Goal: Find specific page/section

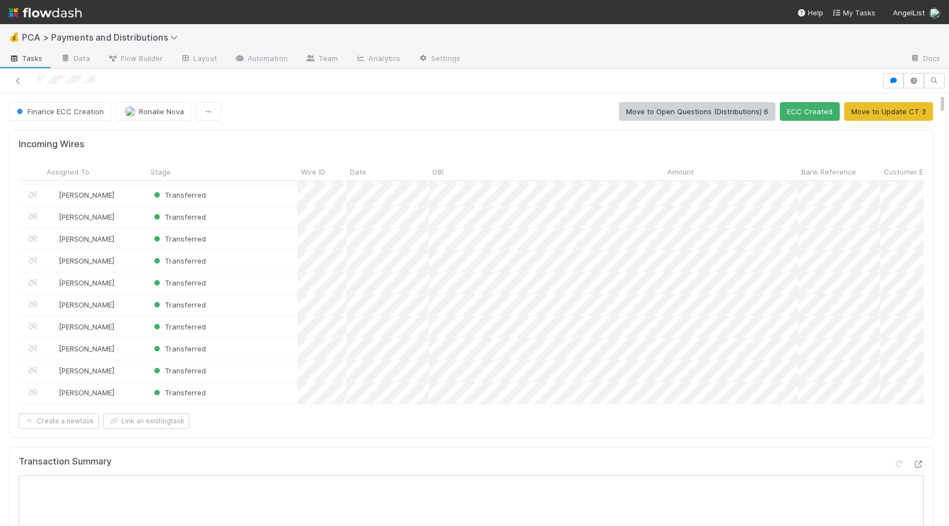
drag, startPoint x: 942, startPoint y: 212, endPoint x: 938, endPoint y: 93, distance: 119.2
click at [938, 93] on div "Finance ECC Creation Ronalie Nova Move to Open Questions (Distributions) 6 ECC …" at bounding box center [474, 297] width 949 height 457
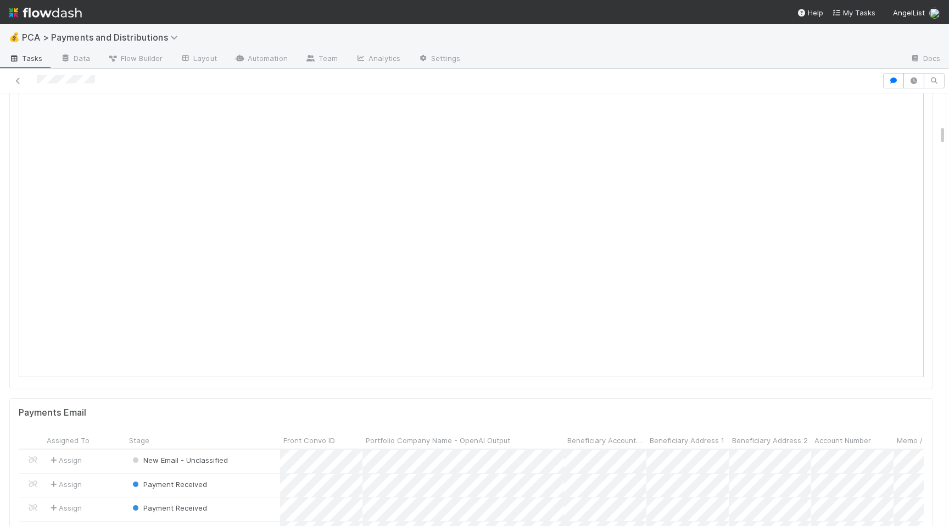
scroll to position [641, 0]
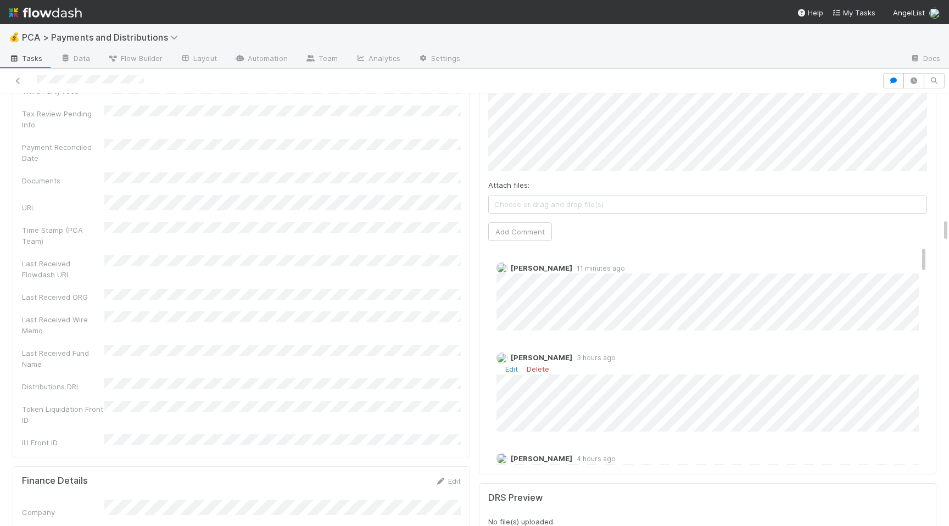
scroll to position [2224, 0]
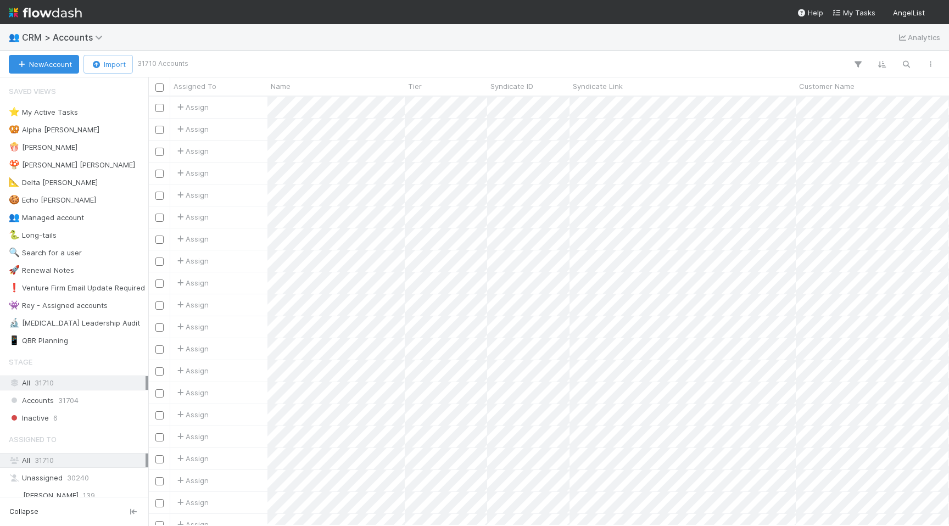
scroll to position [429, 801]
click at [55, 14] on img at bounding box center [45, 12] width 73 height 19
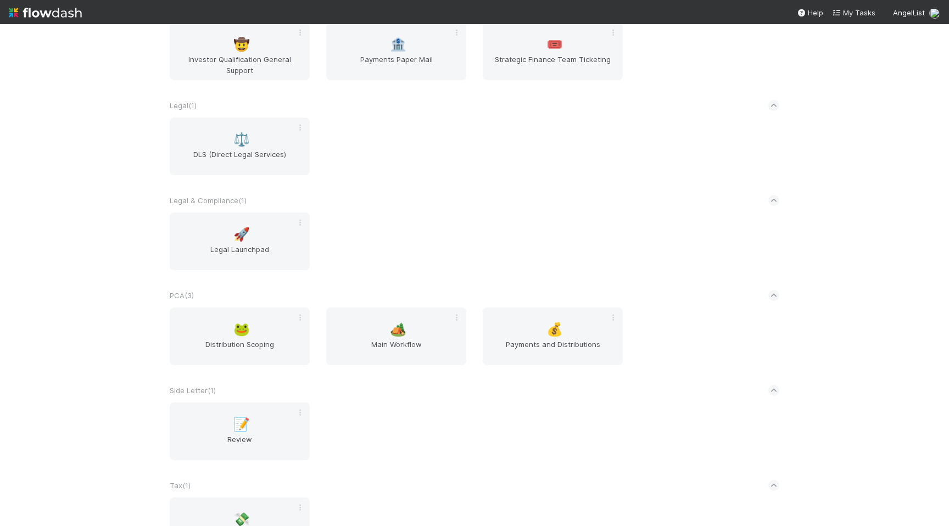
scroll to position [1143, 0]
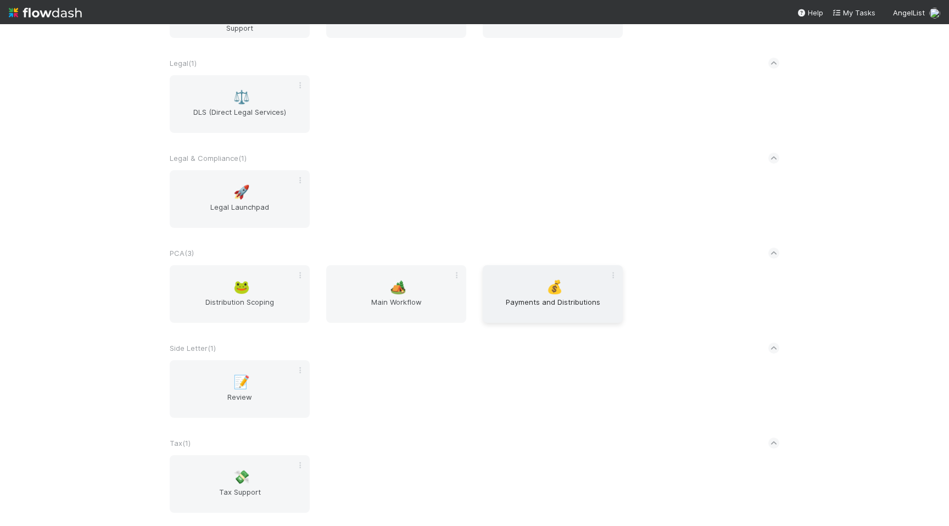
click at [530, 300] on span "Payments and Distributions" at bounding box center [552, 307] width 131 height 22
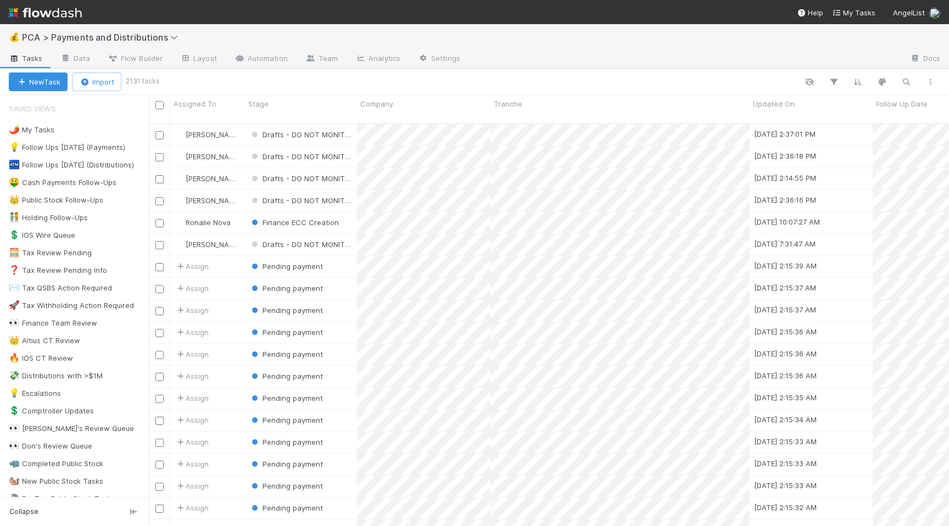
scroll to position [411, 801]
